Goal: Find specific page/section: Find specific page/section

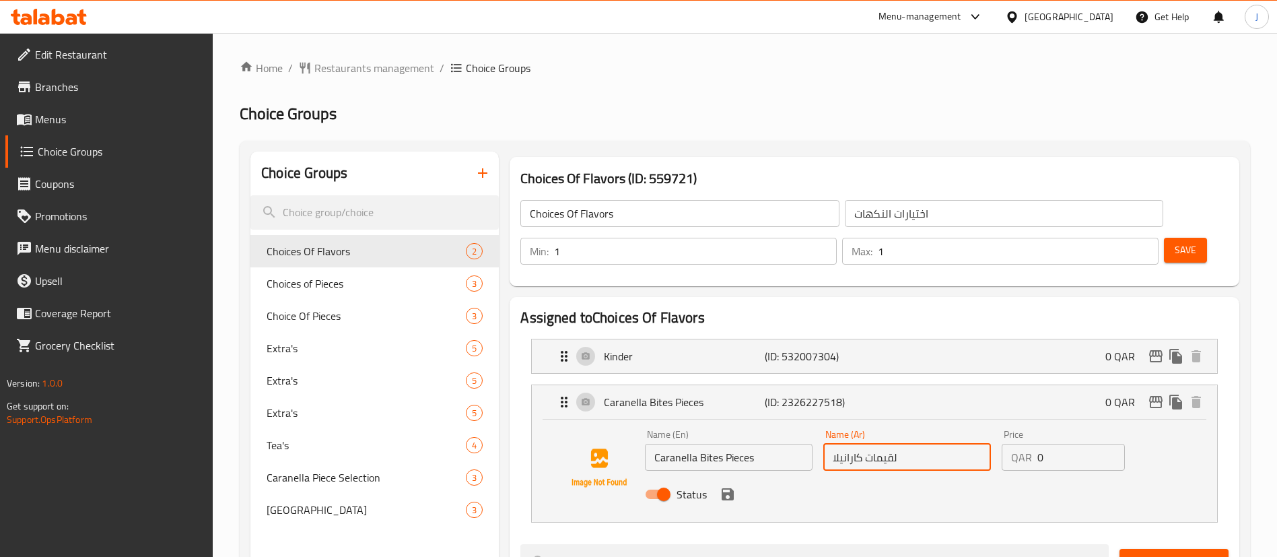
scroll to position [94, 0]
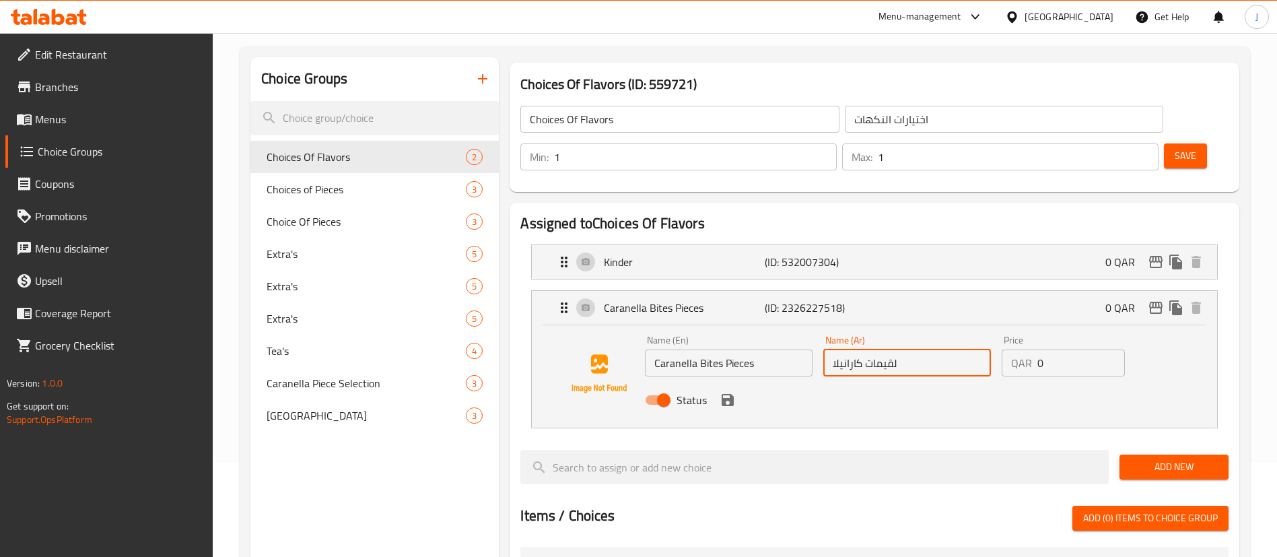
click at [1092, 10] on div "Qatar" at bounding box center [1068, 16] width 89 height 15
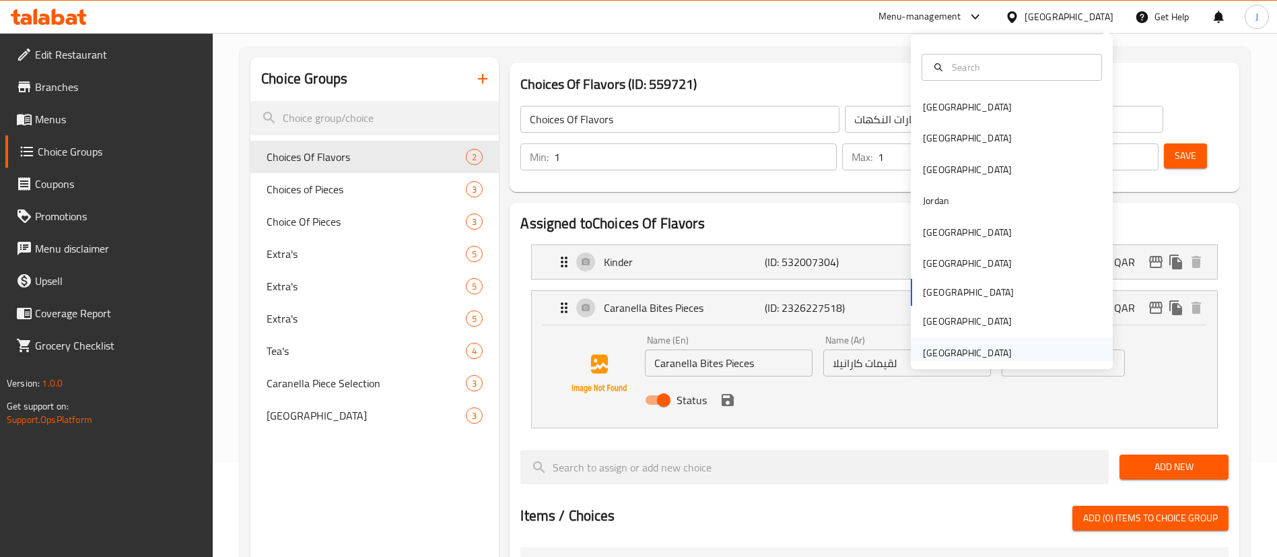
click at [938, 357] on div "United Arab Emirates" at bounding box center [967, 352] width 89 height 15
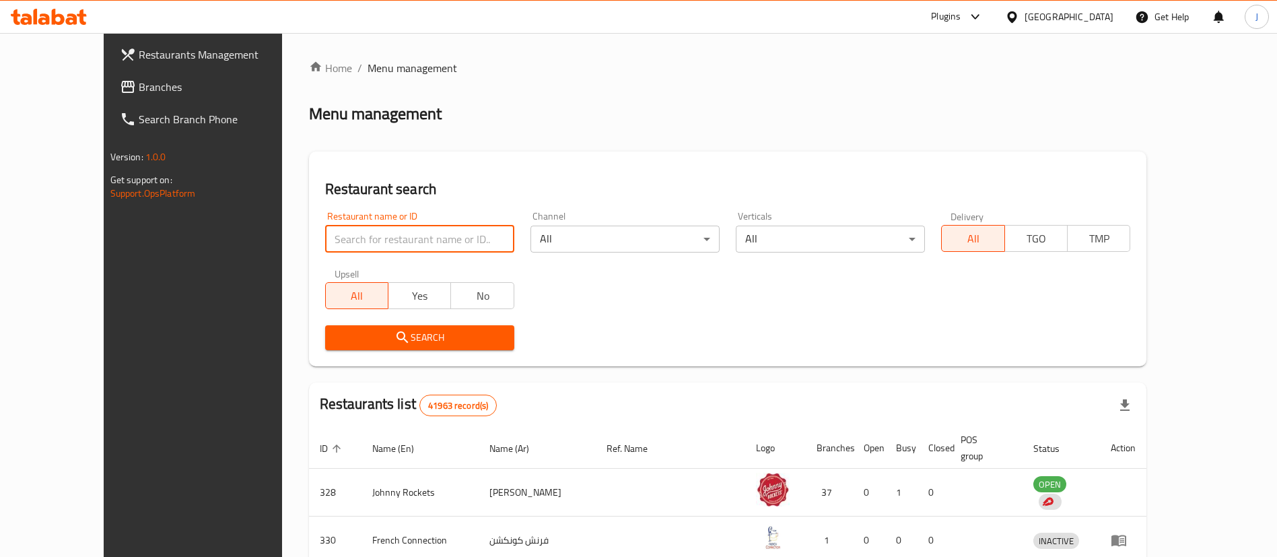
click at [325, 232] on input "search" at bounding box center [419, 238] width 189 height 27
paste input "Haiba"
type input "Haiba"
click button "Search" at bounding box center [419, 337] width 189 height 25
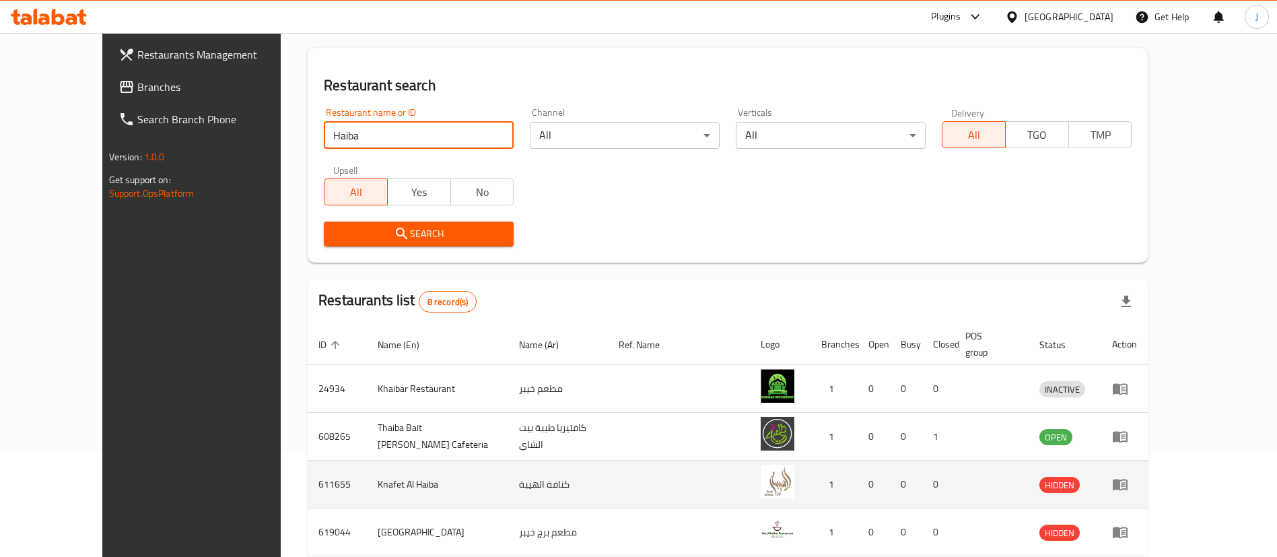
scroll to position [303, 0]
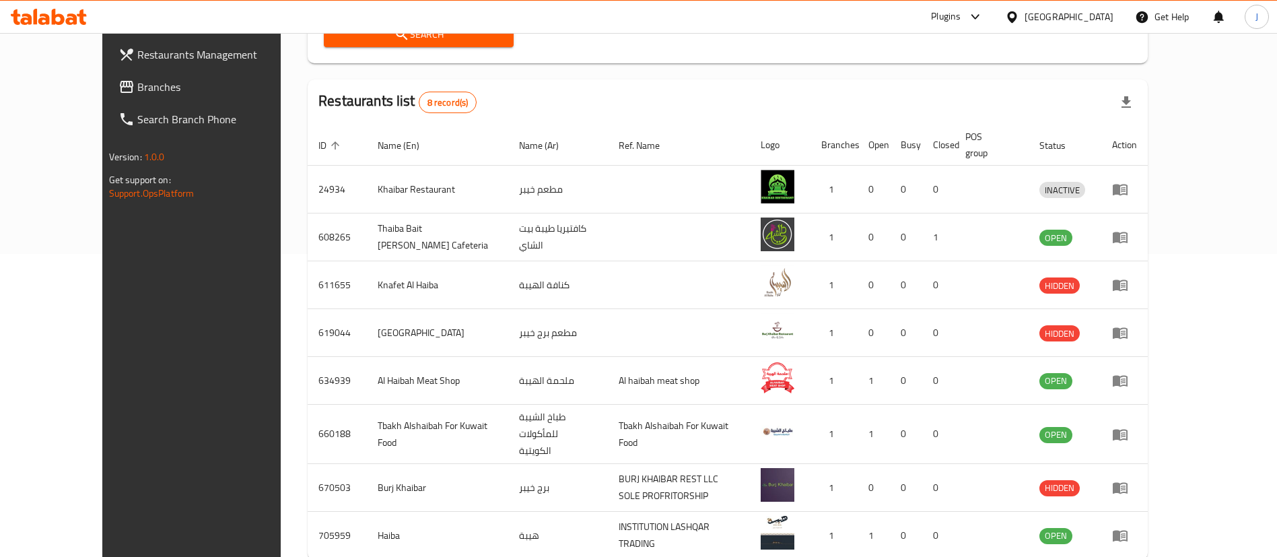
click at [137, 87] on span "Branches" at bounding box center [221, 87] width 168 height 16
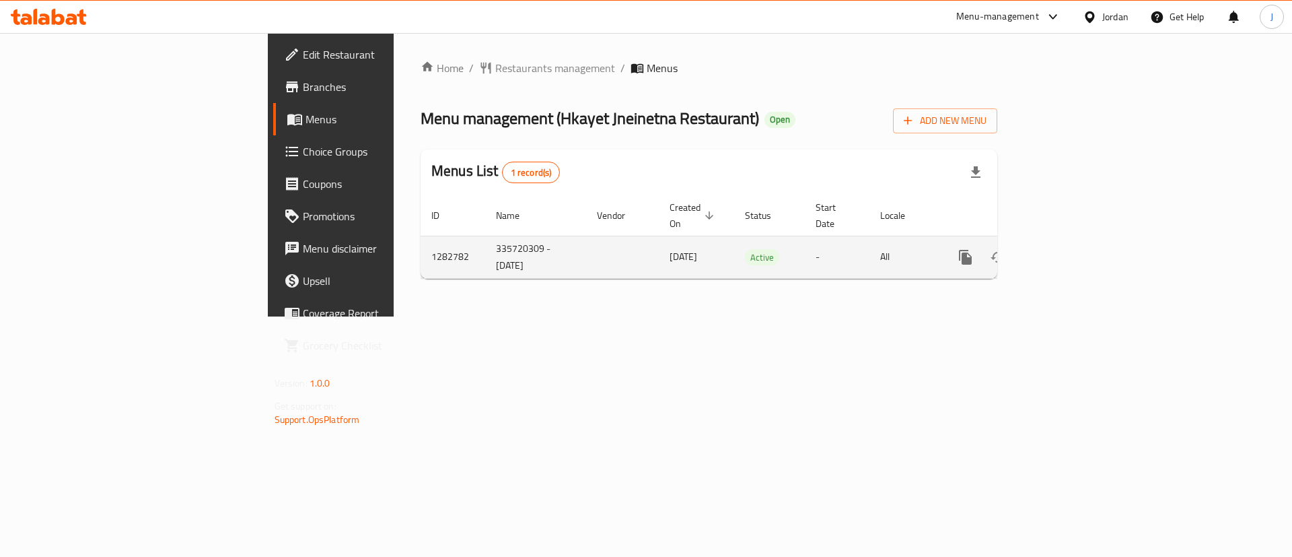
click at [1071, 249] on icon "enhanced table" at bounding box center [1063, 257] width 16 height 16
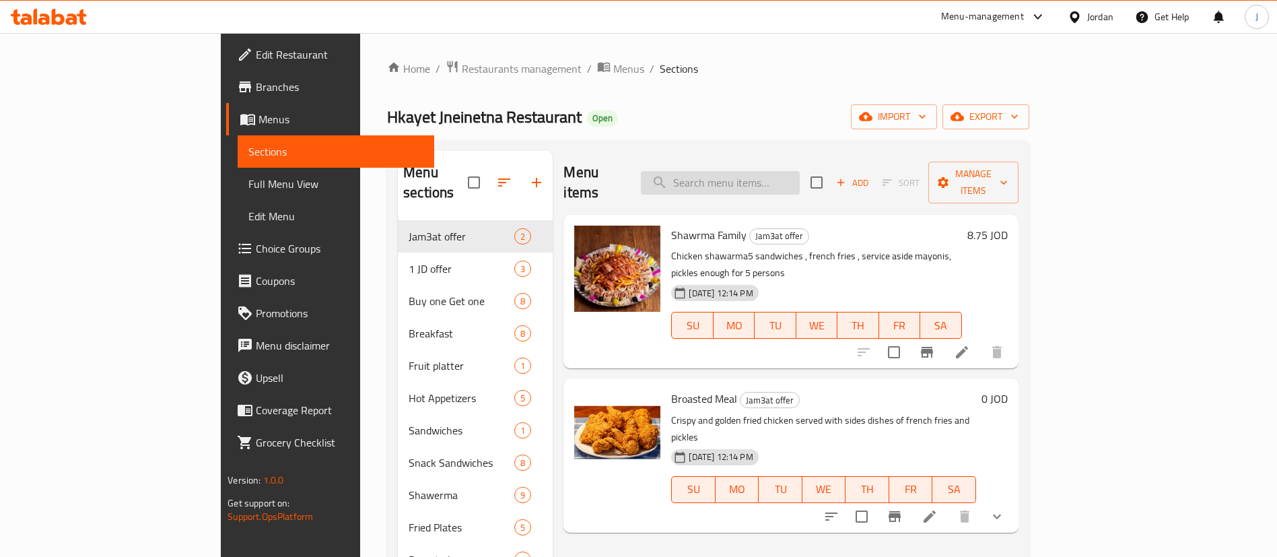
click at [800, 180] on input "search" at bounding box center [720, 183] width 159 height 24
paste input "service"
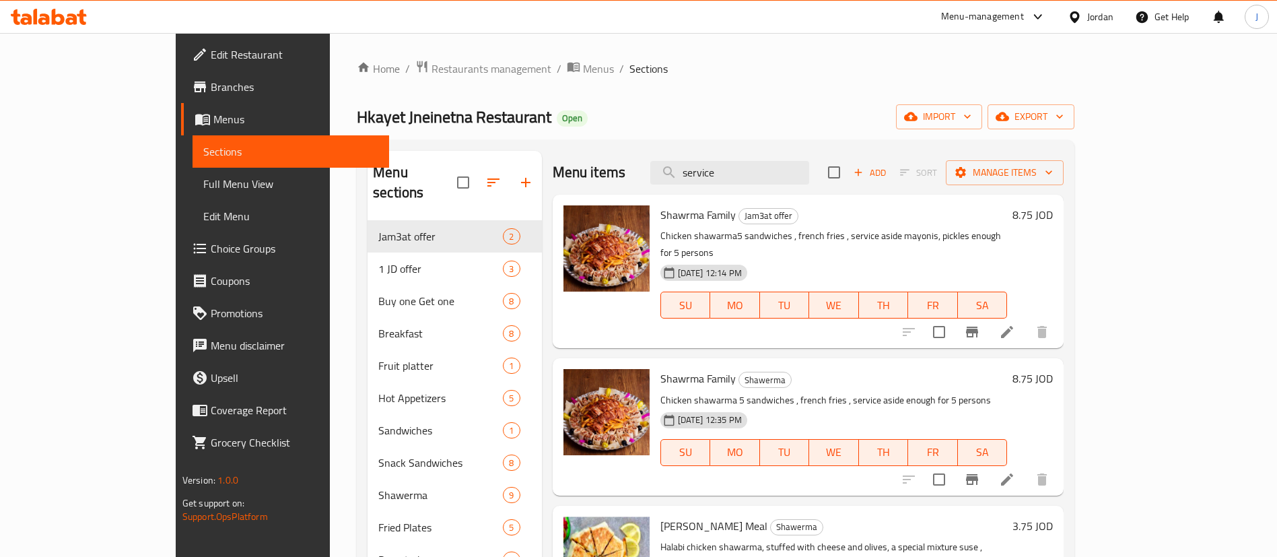
type input "service"
click at [812, 227] on p "Chicken shawarma5 sandwiches , french fries , service aside mayonis, pickles en…" at bounding box center [833, 244] width 347 height 34
click at [1096, 15] on div "Jordan" at bounding box center [1100, 16] width 26 height 15
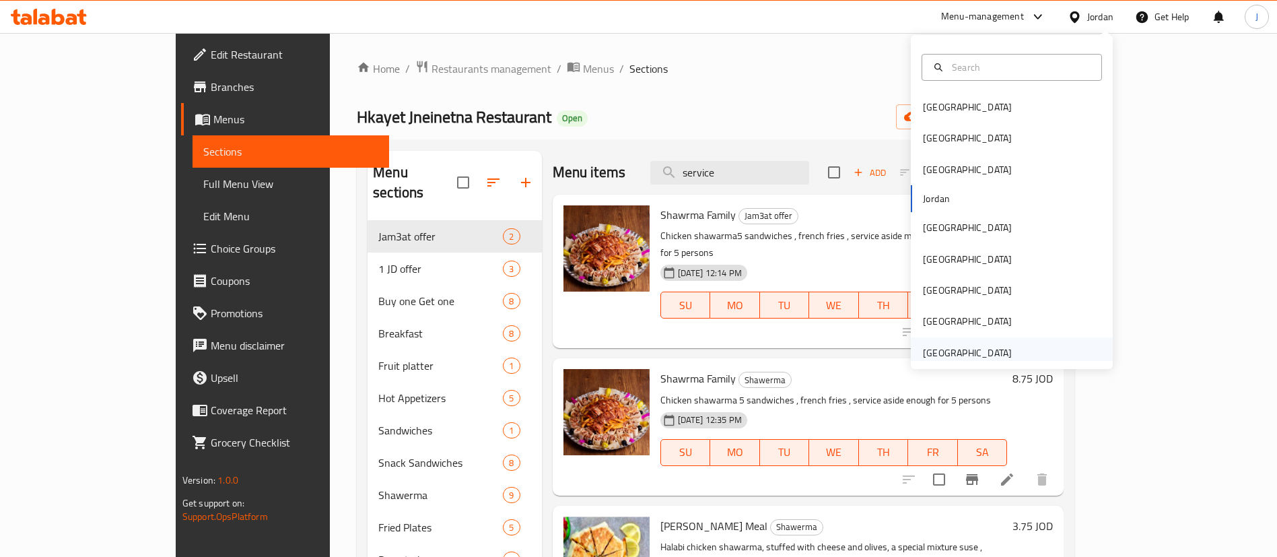
click at [927, 352] on div "United Arab Emirates" at bounding box center [967, 352] width 89 height 15
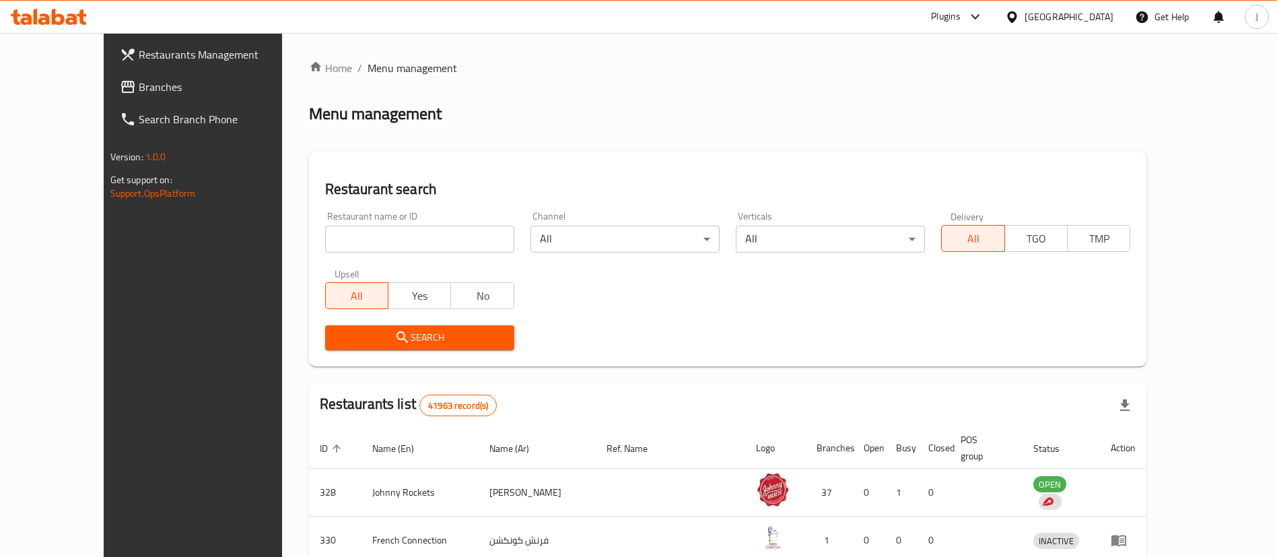
click at [334, 240] on input "search" at bounding box center [419, 238] width 189 height 27
paste input "Keto Diet Pizzeria,"
type input "Keto Diet Pizzeria"
click button "Search" at bounding box center [419, 337] width 189 height 25
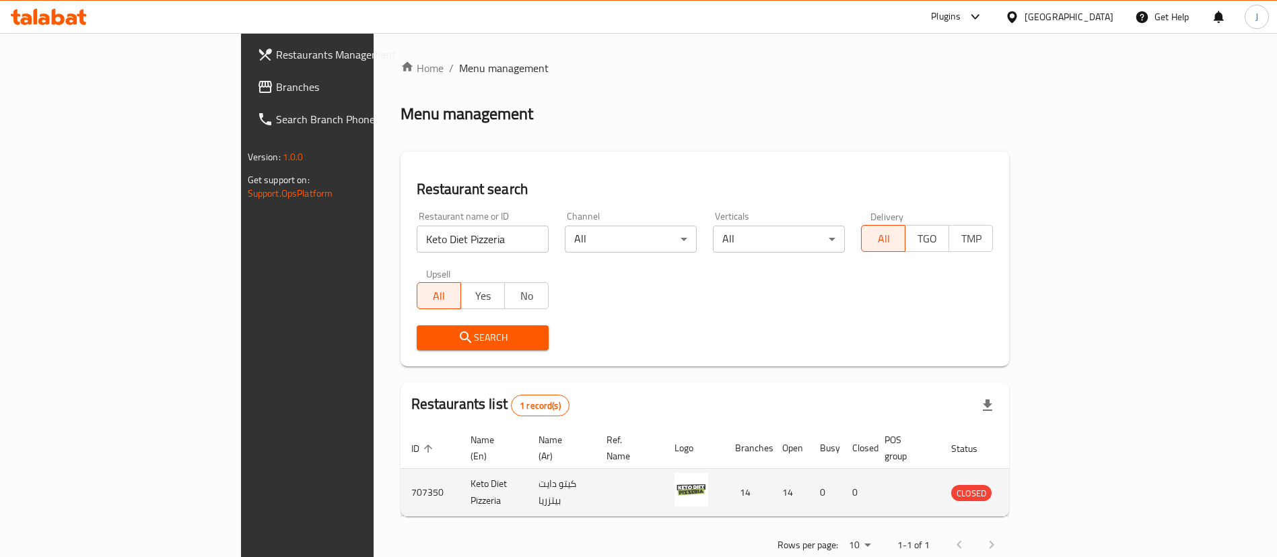
click at [528, 471] on td "كيتو دايت بيتزريا" at bounding box center [562, 492] width 68 height 48
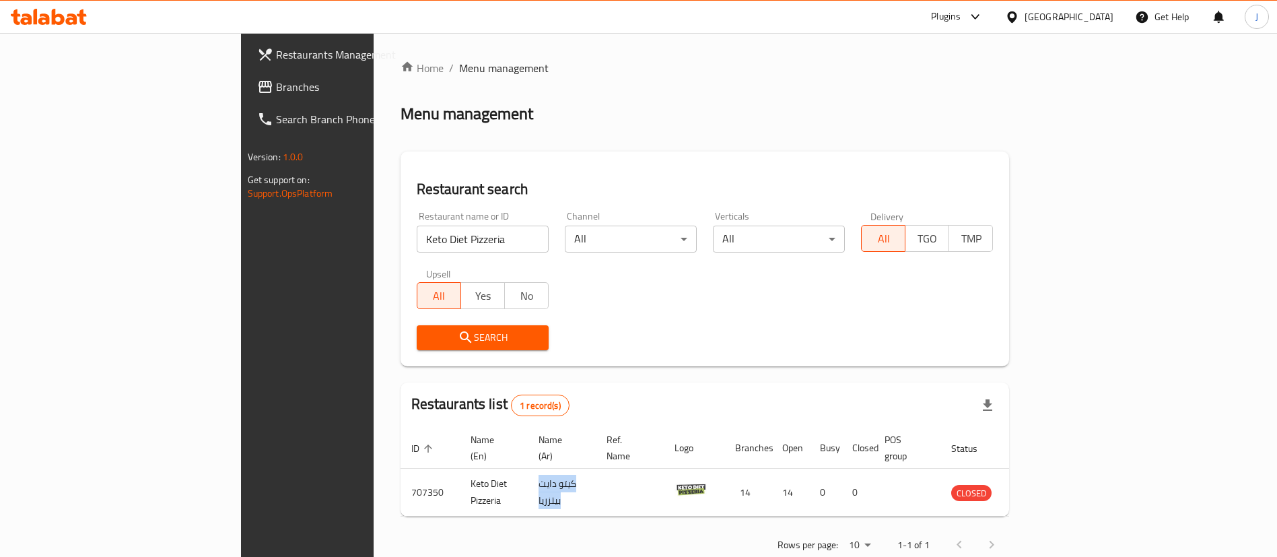
copy td "كيتو دايت بيتزريا"
click at [1039, 8] on div "United Arab Emirates" at bounding box center [1059, 17] width 130 height 32
click at [1079, 11] on div "United Arab Emirates" at bounding box center [1068, 16] width 89 height 15
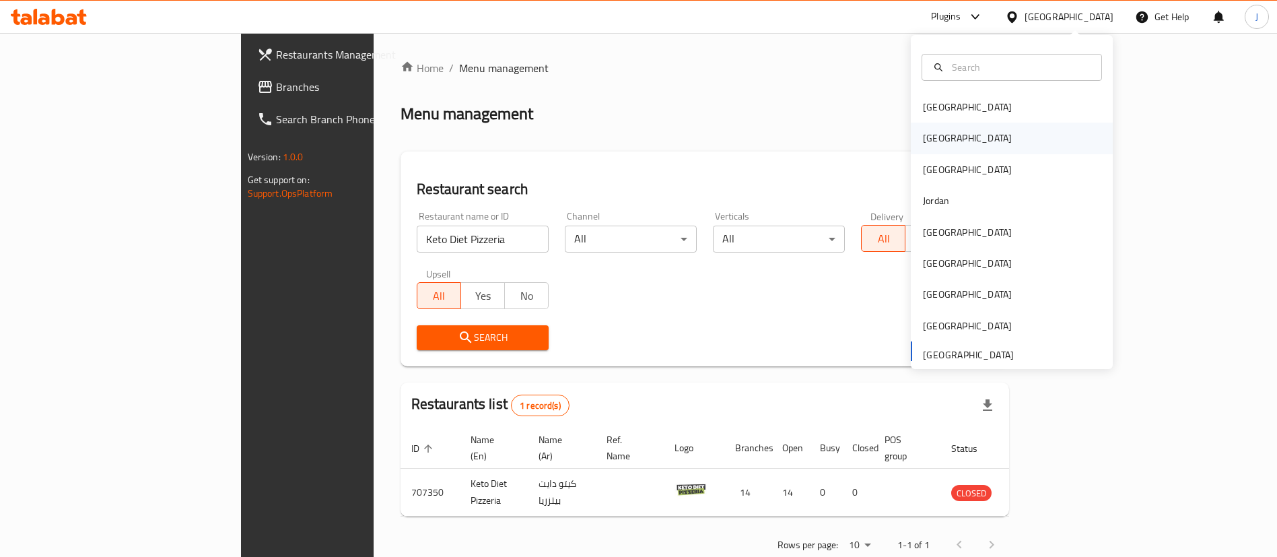
click at [923, 145] on div "[GEOGRAPHIC_DATA]" at bounding box center [967, 138] width 89 height 15
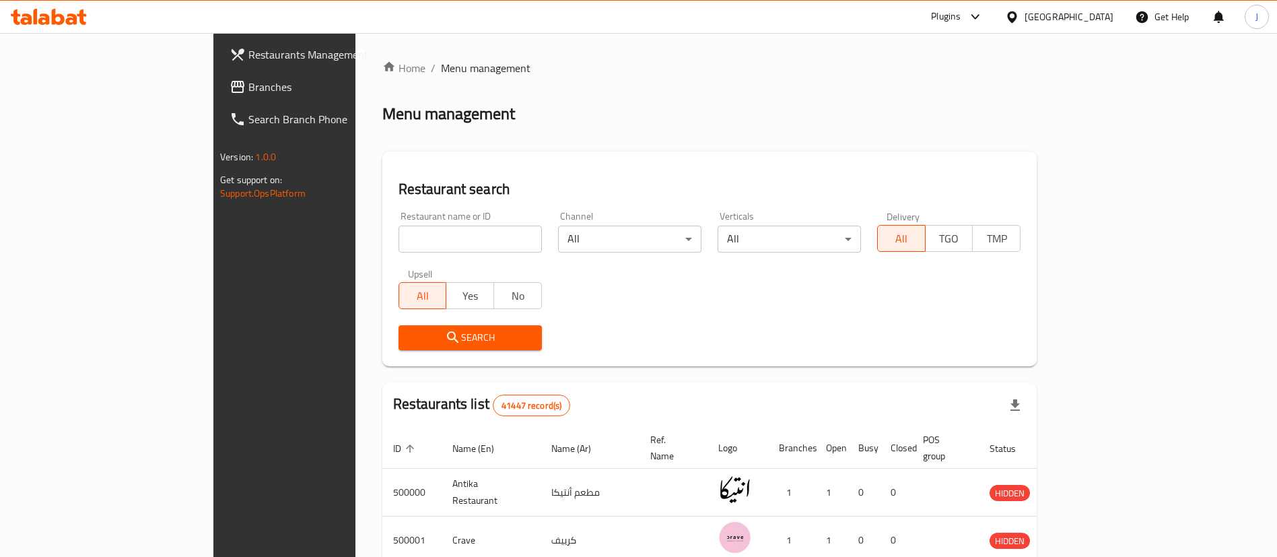
click at [398, 244] on input "search" at bounding box center [469, 238] width 143 height 27
paste input "عصائر الخلاط"
click button "Search" at bounding box center [469, 337] width 143 height 25
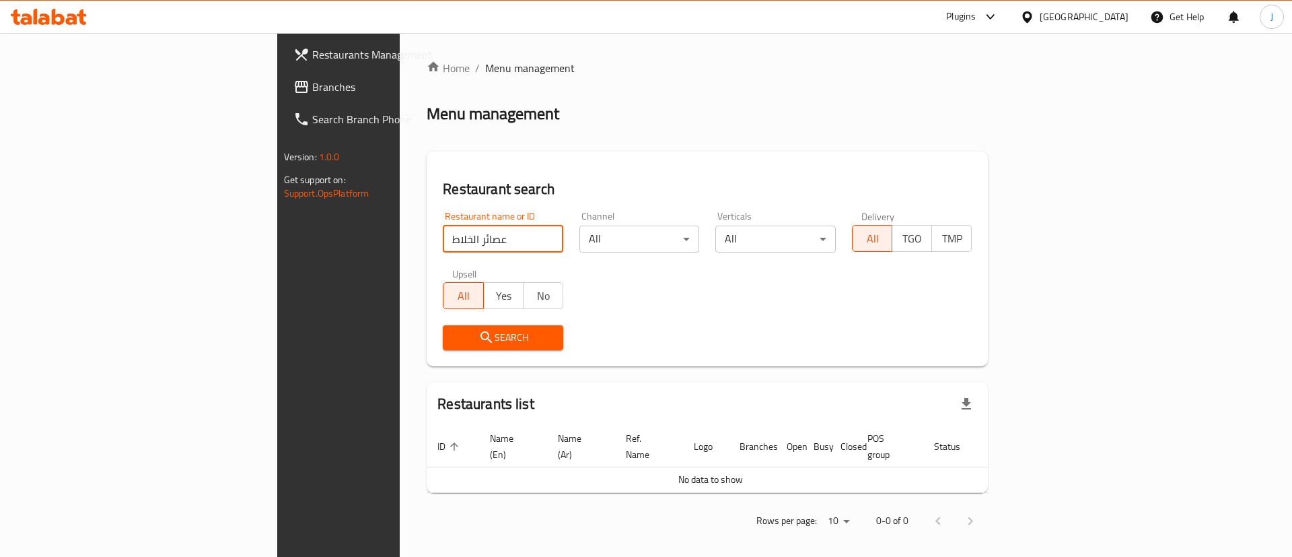
click at [443, 240] on input "عصائر الخلاط" at bounding box center [503, 238] width 120 height 27
type input "عصائر الخلا"
click button "Search" at bounding box center [503, 337] width 120 height 25
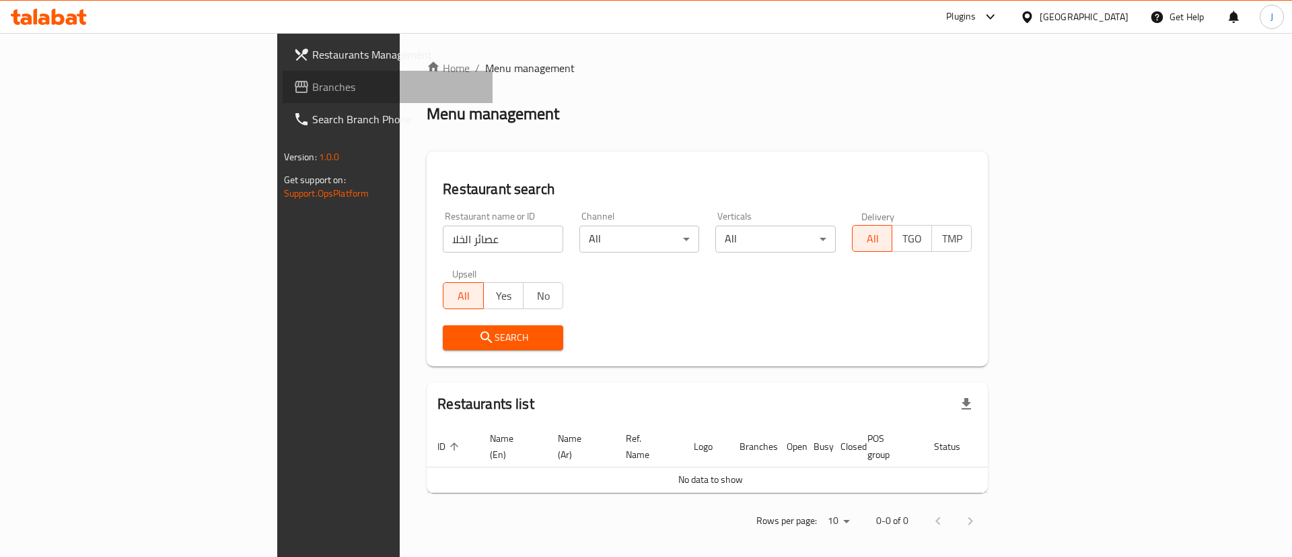
click at [312, 90] on span "Branches" at bounding box center [397, 87] width 170 height 16
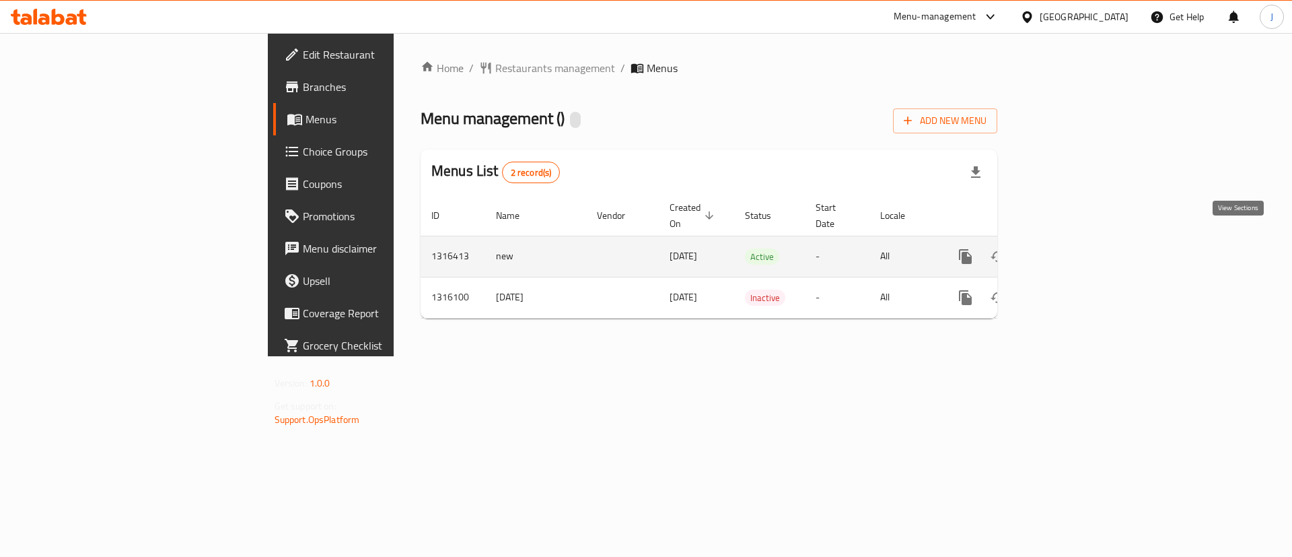
click at [1079, 245] on link "enhanced table" at bounding box center [1063, 256] width 32 height 32
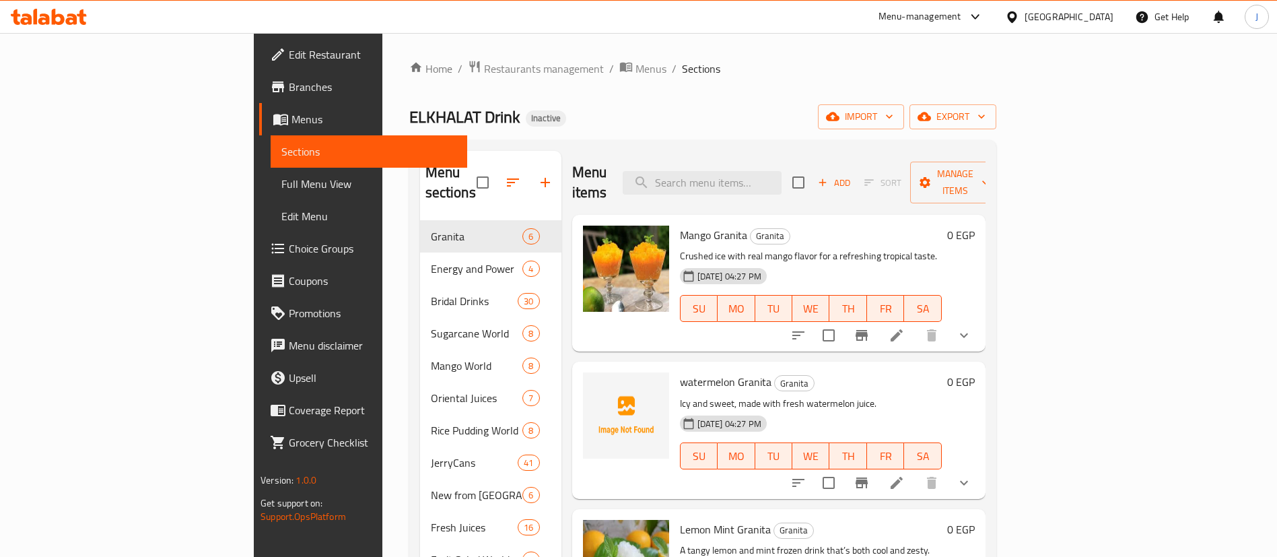
click at [281, 191] on span "Full Menu View" at bounding box center [368, 184] width 175 height 16
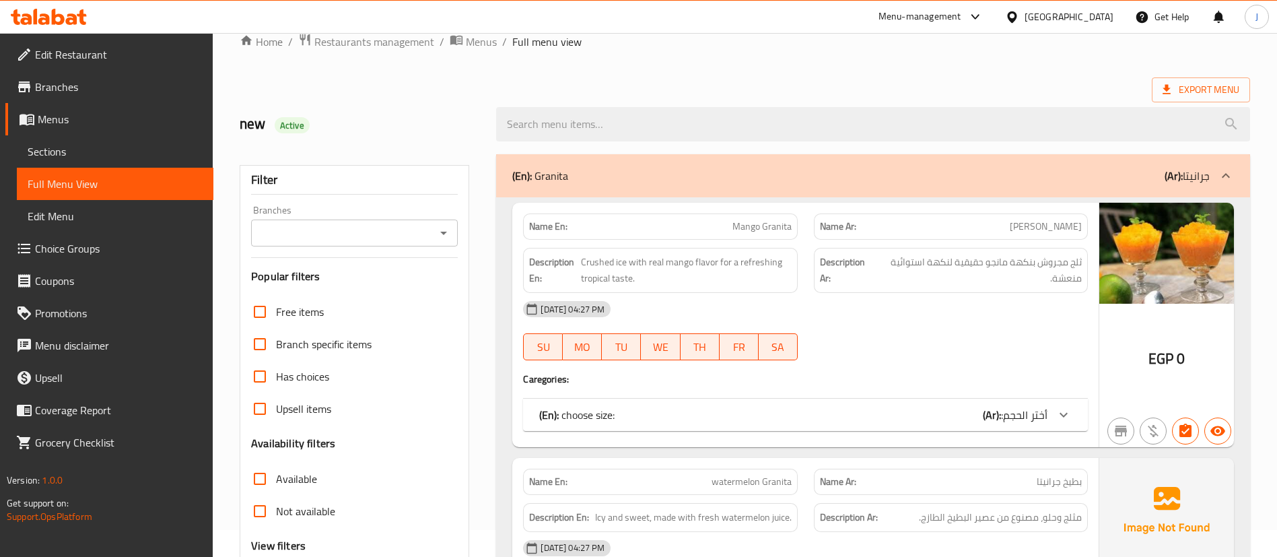
scroll to position [202, 0]
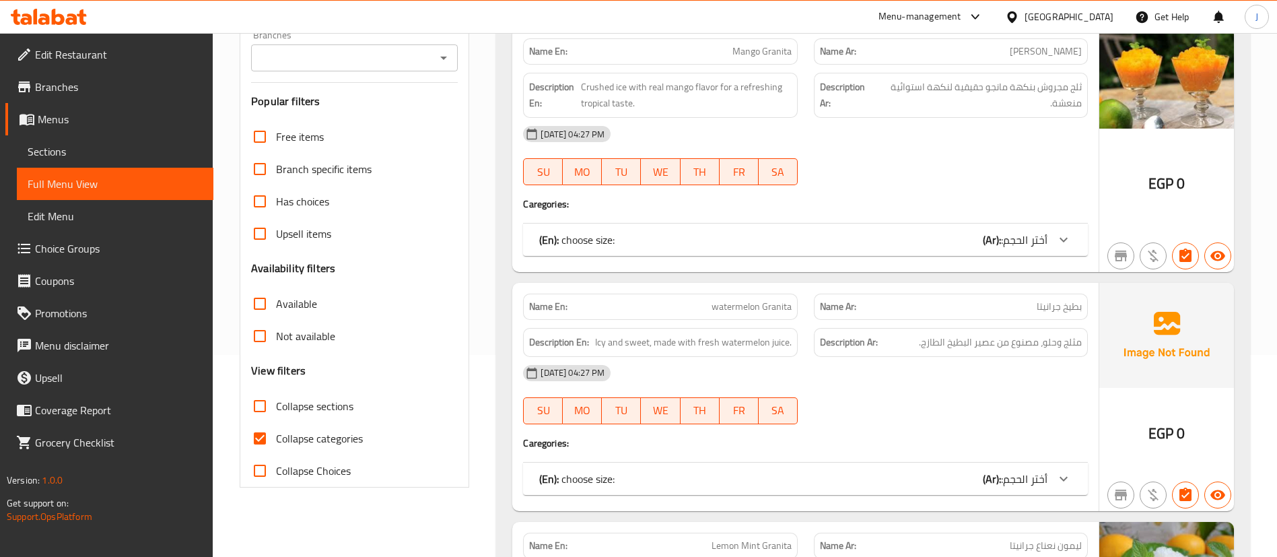
click at [269, 404] on input "Collapse sections" at bounding box center [260, 406] width 32 height 32
checkbox input "true"
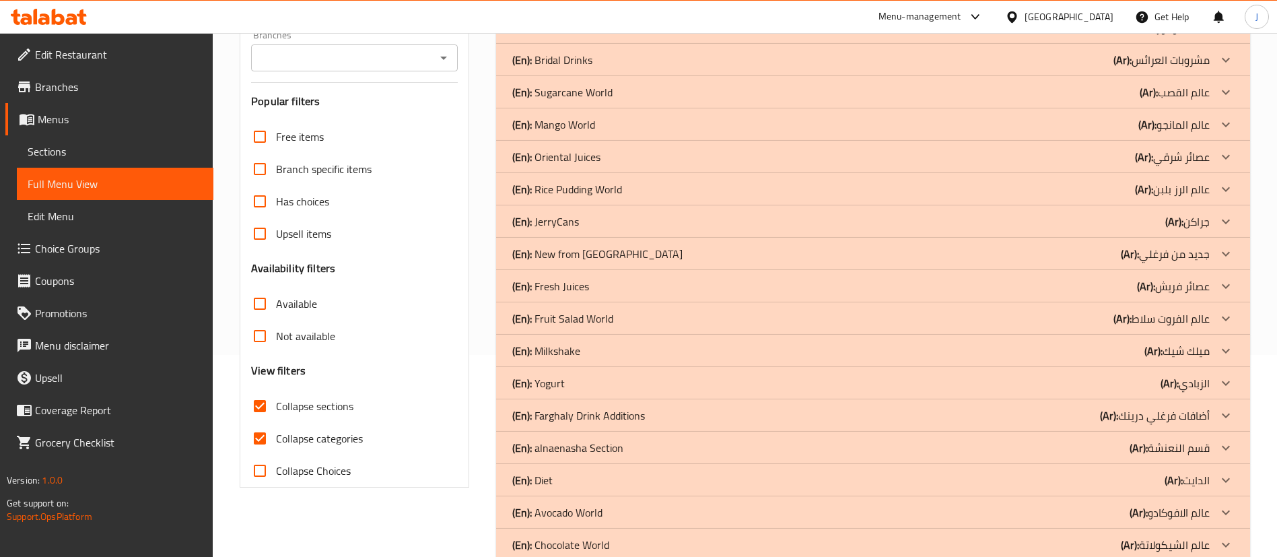
click at [633, 221] on div "(En): JerryCans (Ar): جراكن" at bounding box center [860, 221] width 697 height 16
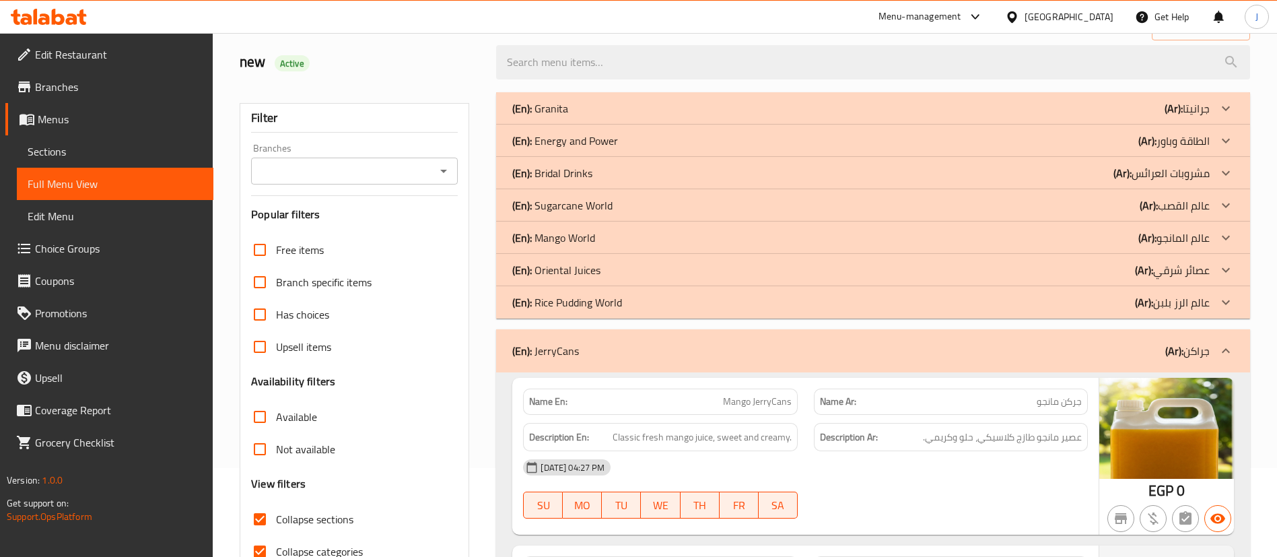
scroll to position [303, 0]
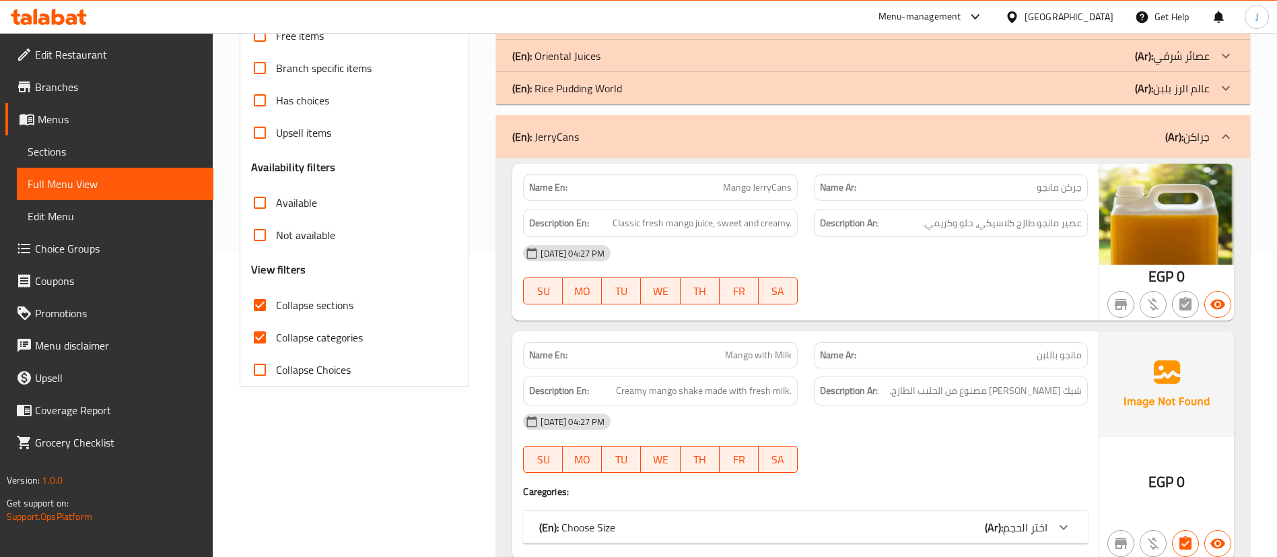
click at [265, 340] on input "Collapse categories" at bounding box center [260, 337] width 32 height 32
checkbox input "false"
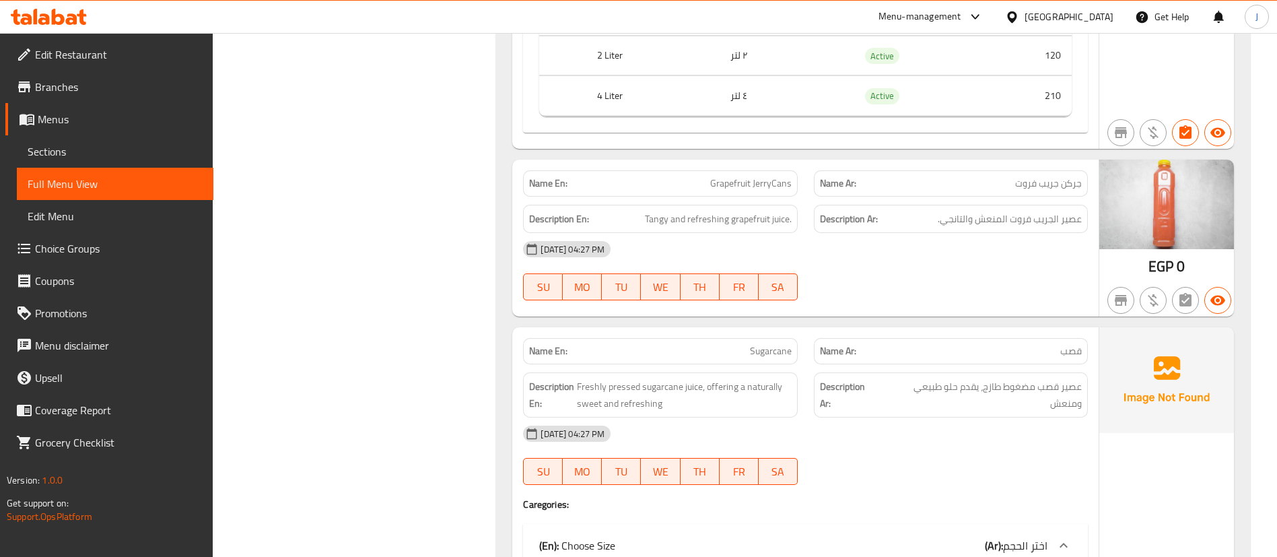
scroll to position [13323, 0]
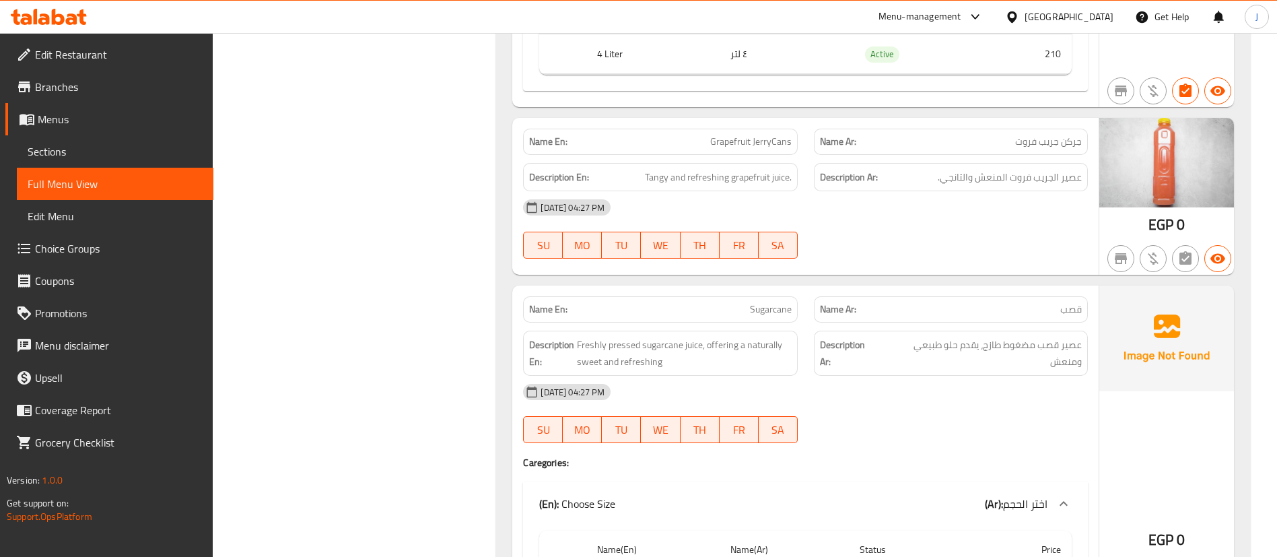
click at [745, 135] on span "Grapefruit JerryCans" at bounding box center [750, 142] width 81 height 14
copy span "Grapefruit JerryCans"
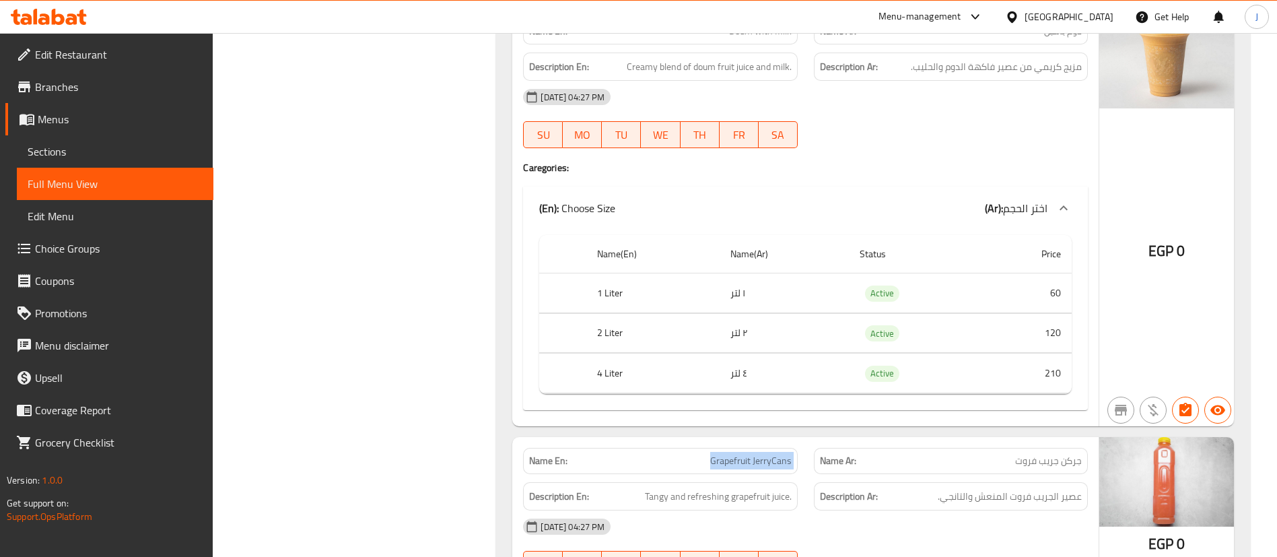
scroll to position [12919, 0]
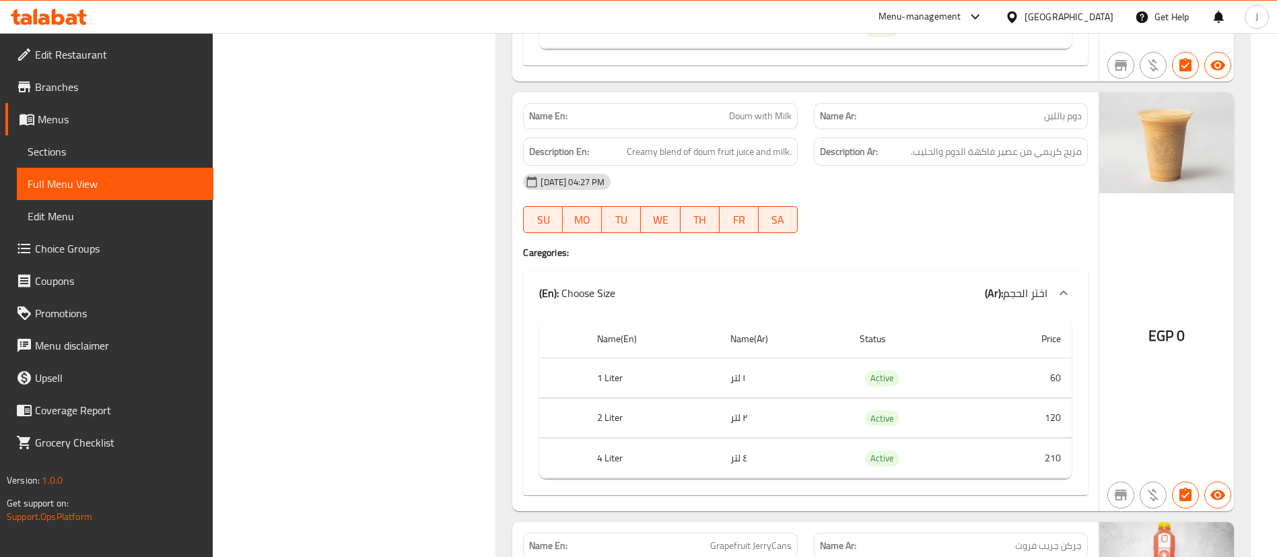
click at [1053, 109] on span "دوم باللبن" at bounding box center [1063, 116] width 38 height 14
copy span "دوم باللبن"
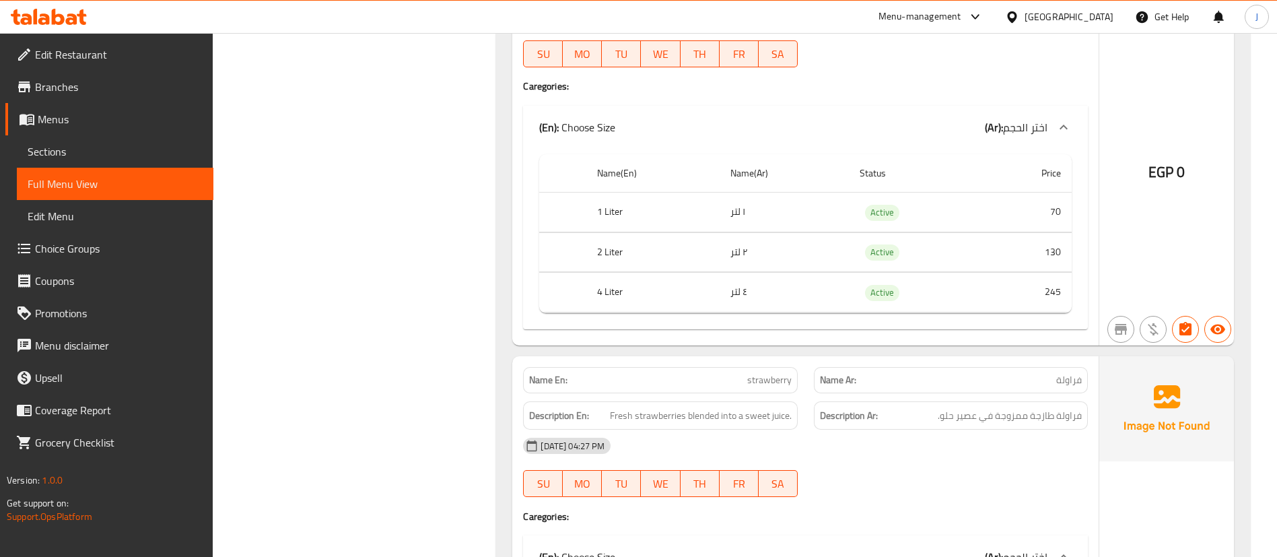
scroll to position [0, 0]
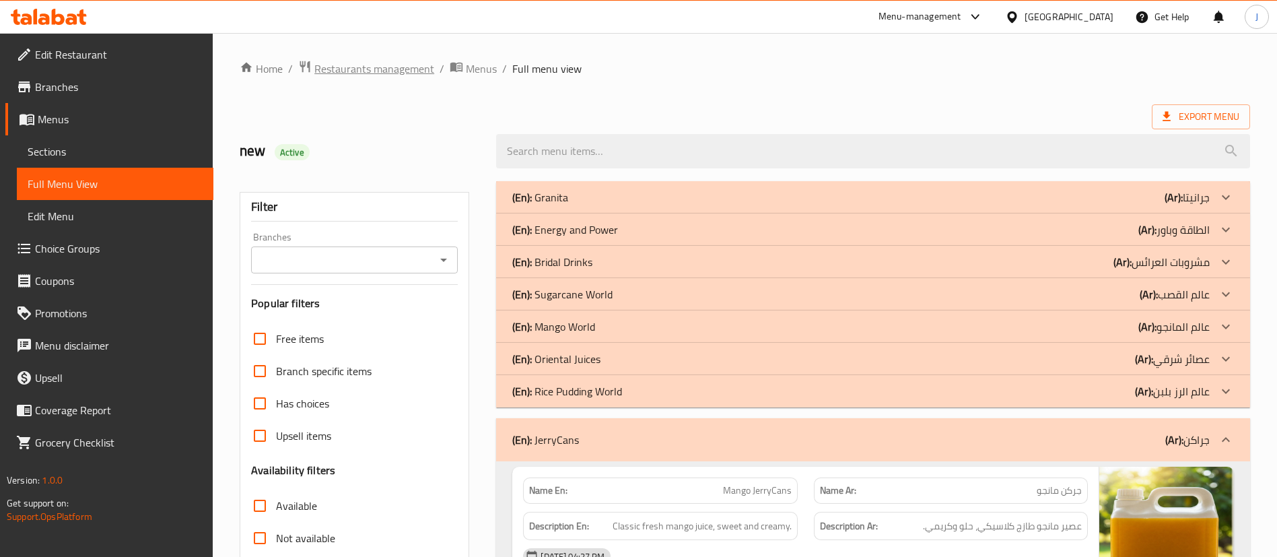
click at [374, 65] on span "Restaurants management" at bounding box center [374, 69] width 120 height 16
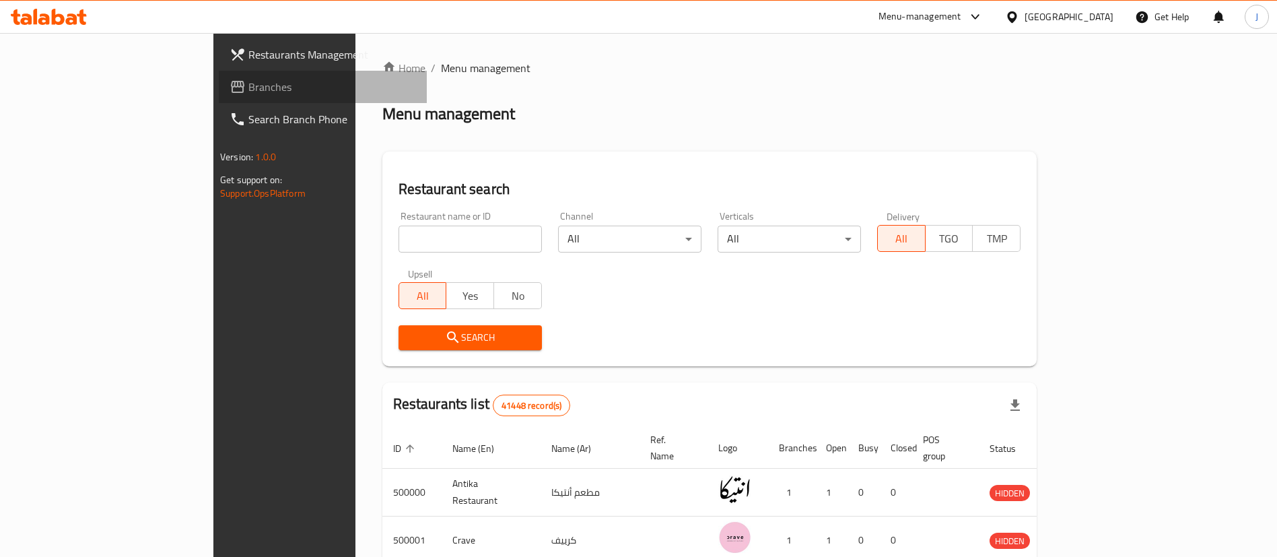
click at [248, 85] on span "Branches" at bounding box center [332, 87] width 168 height 16
